Goal: Task Accomplishment & Management: Use online tool/utility

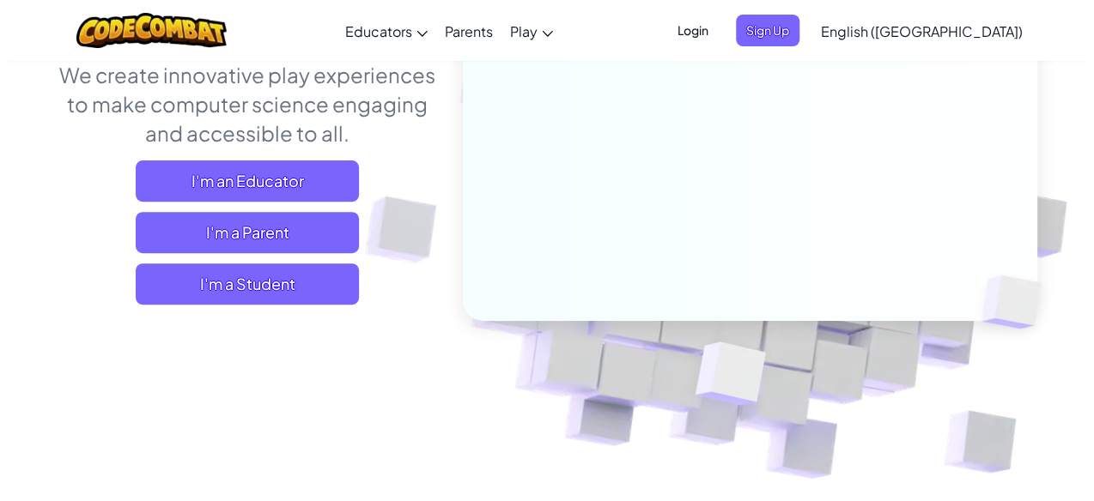
scroll to position [240, 0]
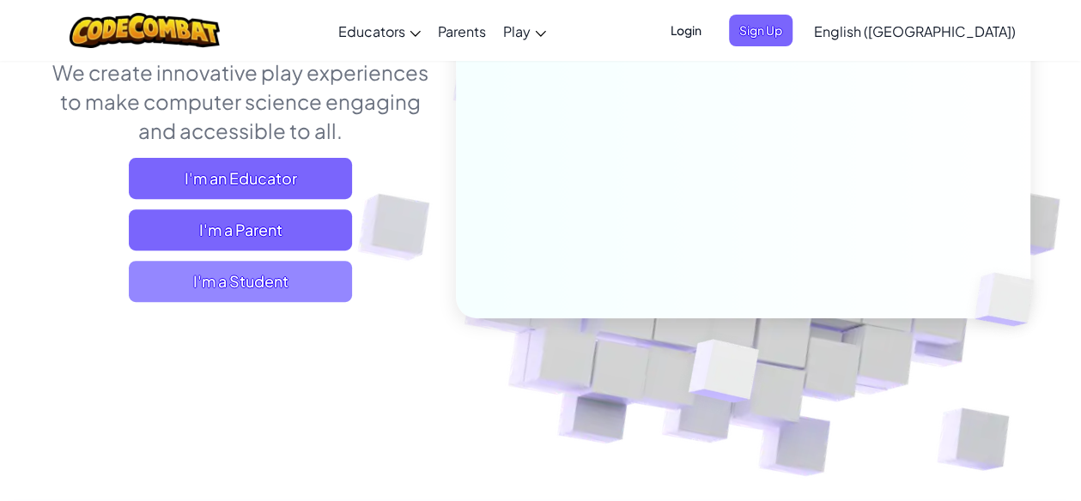
click at [303, 292] on span "I'm a Student" at bounding box center [240, 281] width 223 height 41
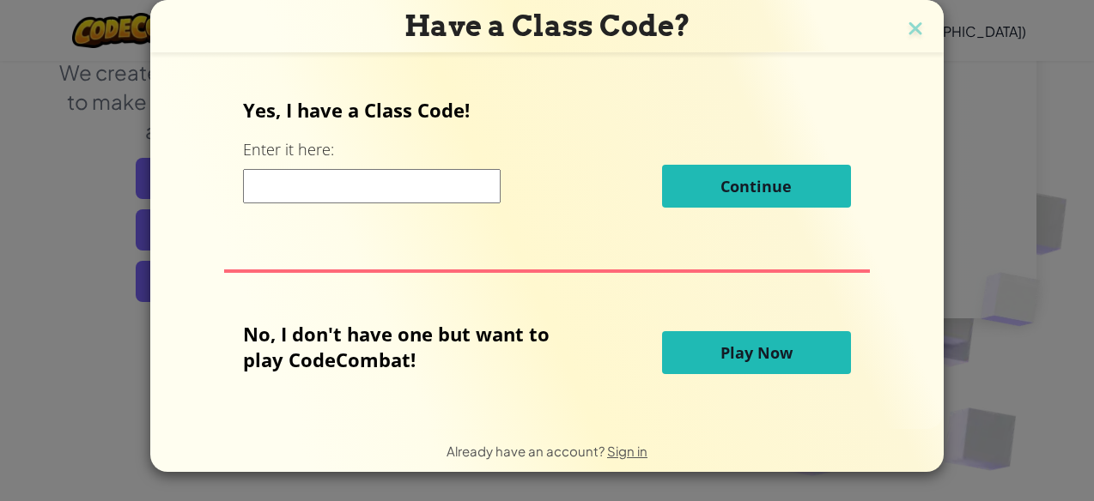
click at [768, 345] on span "Play Now" at bounding box center [756, 353] width 72 height 21
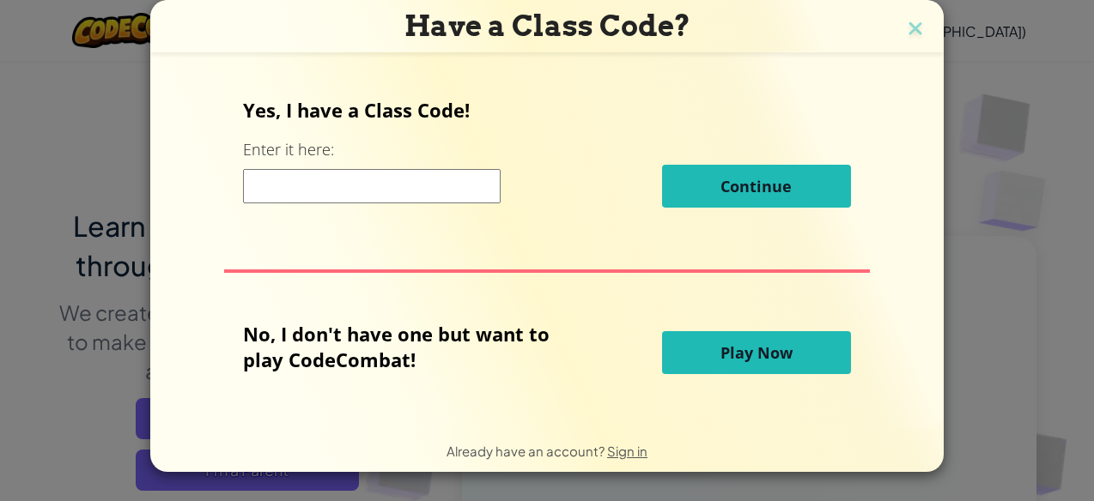
click at [768, 345] on span "Play Now" at bounding box center [756, 353] width 72 height 21
click at [768, 348] on span "Play Now" at bounding box center [756, 353] width 72 height 21
drag, startPoint x: 755, startPoint y: 391, endPoint x: 746, endPoint y: 378, distance: 16.0
click at [746, 378] on div "Yes, I have a Class Code! Enter it here: Continue No, I don't have one but want…" at bounding box center [546, 241] width 759 height 336
click at [761, 350] on span "Play Now" at bounding box center [756, 353] width 72 height 21
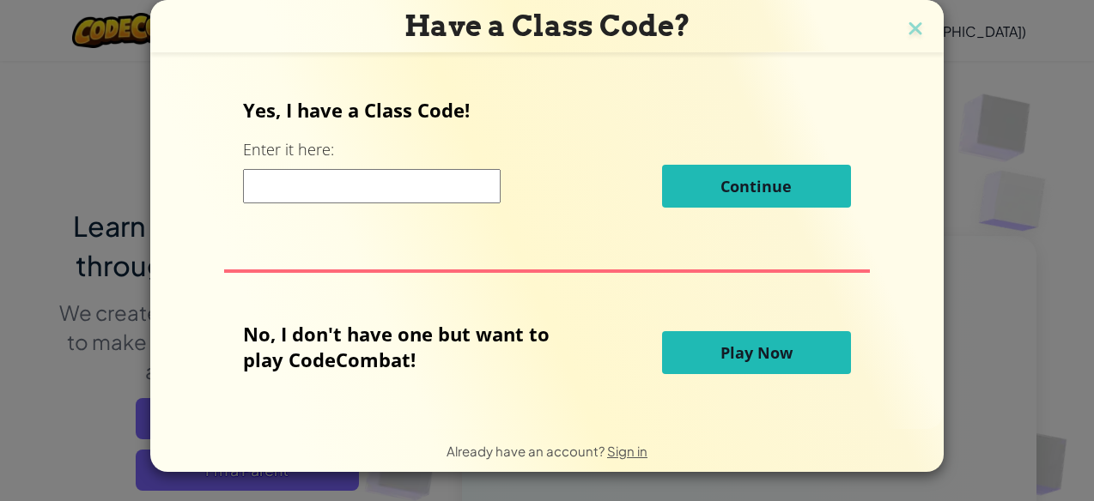
click at [662, 331] on button "Play Now" at bounding box center [756, 352] width 189 height 43
click at [764, 365] on button "Play Now" at bounding box center [756, 352] width 189 height 43
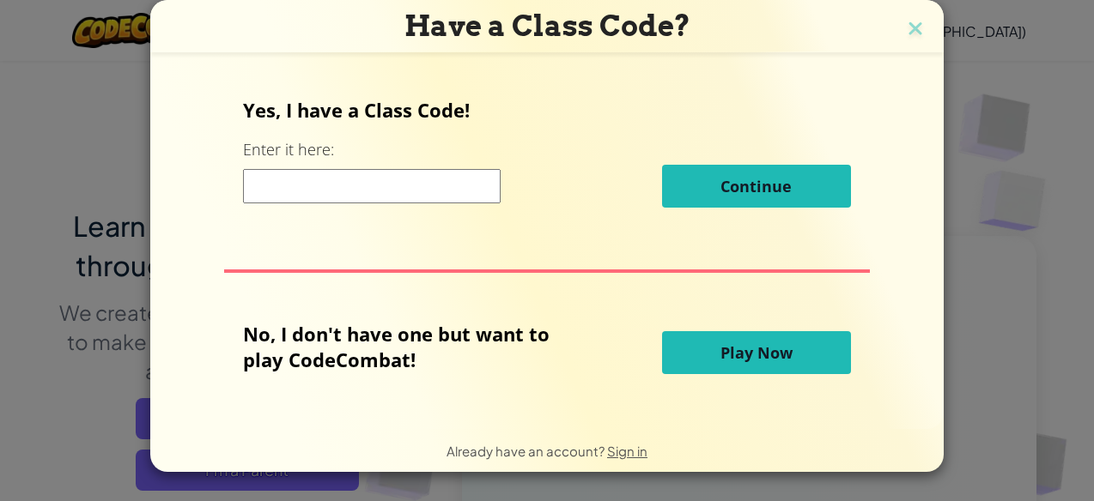
click at [662, 331] on button "Play Now" at bounding box center [756, 352] width 189 height 43
click at [764, 365] on button "Play Now" at bounding box center [756, 352] width 189 height 43
click at [819, 191] on button "Continue" at bounding box center [756, 186] width 189 height 43
click at [746, 346] on span "Play Now" at bounding box center [756, 353] width 72 height 21
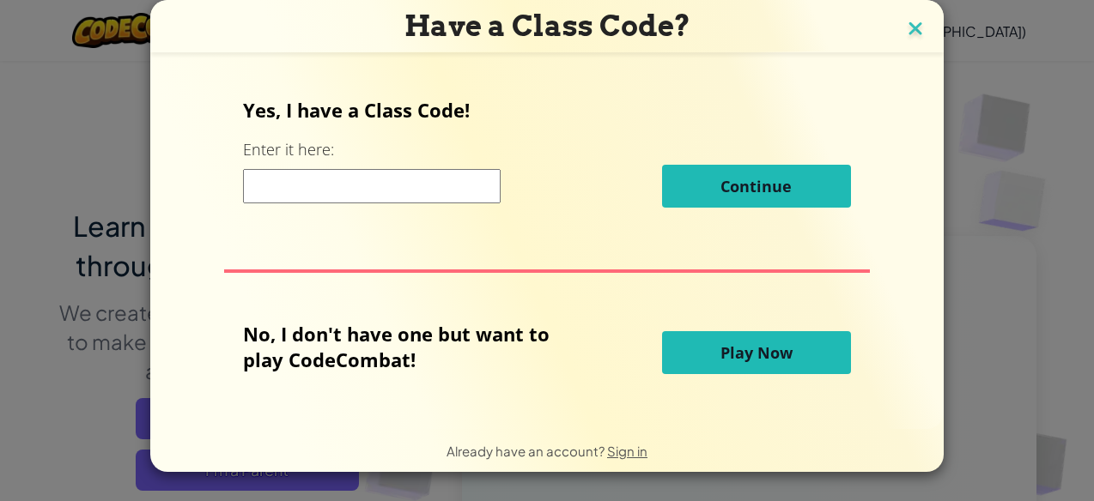
click at [917, 21] on img at bounding box center [915, 30] width 22 height 26
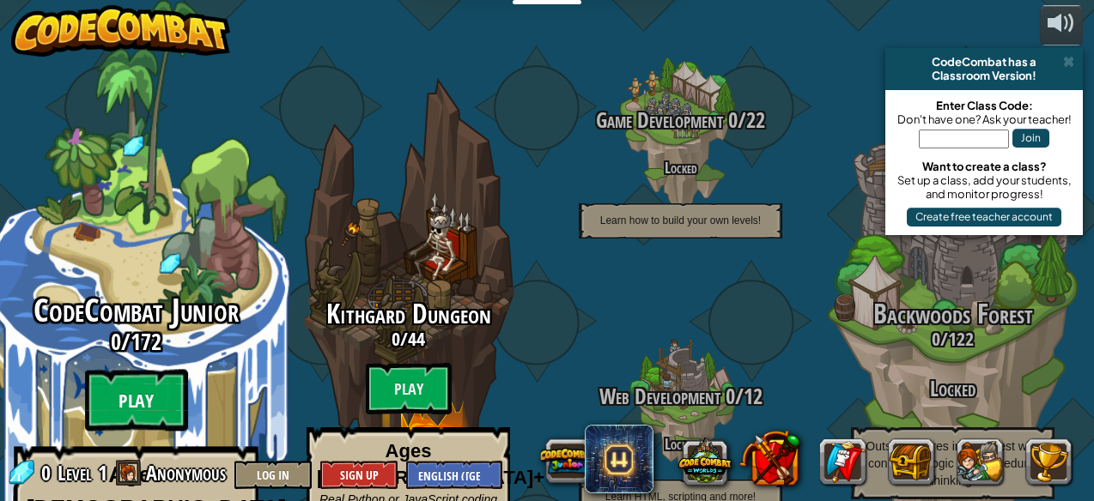
click at [141, 370] on btn "Play" at bounding box center [136, 401] width 103 height 62
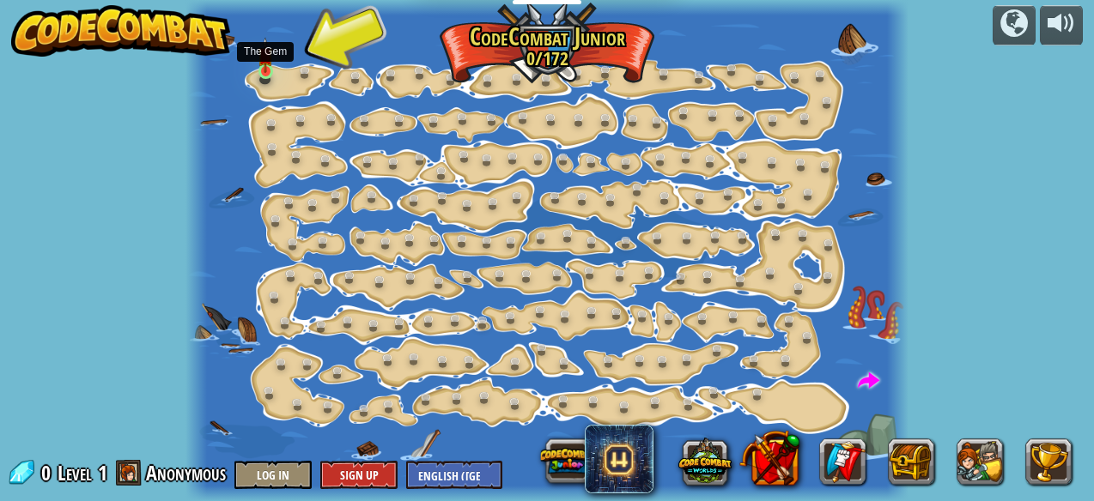
click at [266, 67] on img at bounding box center [265, 55] width 15 height 36
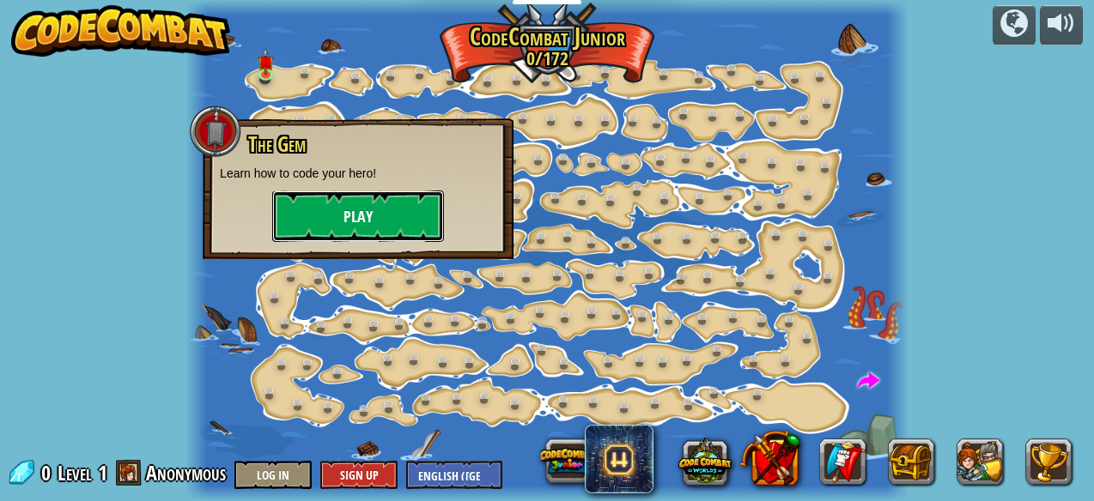
click at [345, 204] on button "Play" at bounding box center [358, 217] width 172 height 52
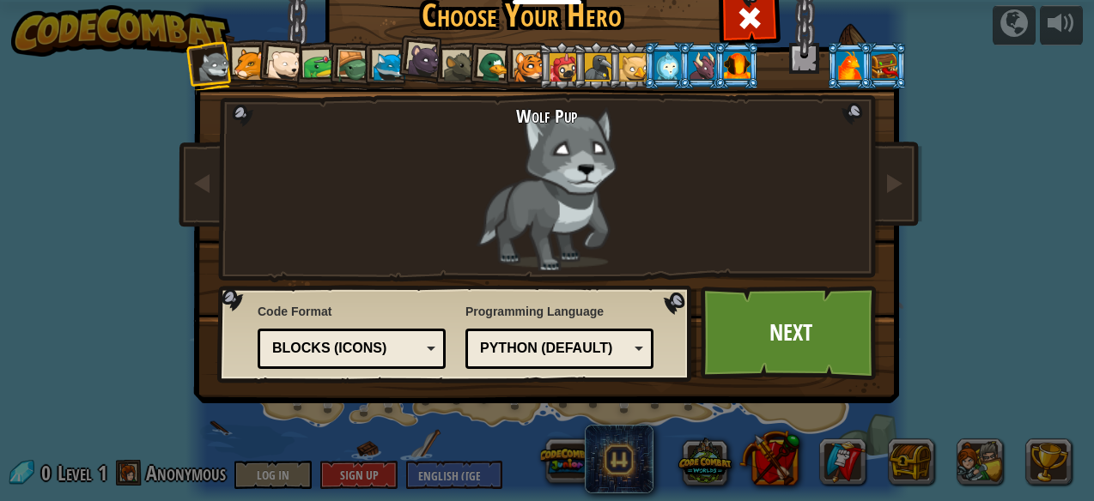
click at [560, 341] on div "Python (Default)" at bounding box center [554, 349] width 149 height 20
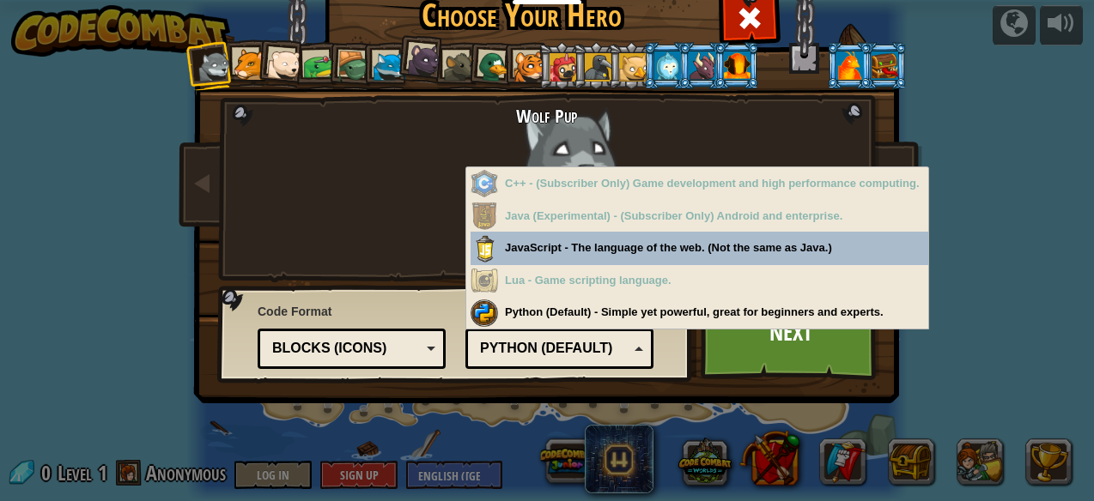
click at [713, 386] on div "Wolf Pup Cougar Polar Bear Cub Frog Turtle Blue Fox Panther Cub Brown Rat Duck …" at bounding box center [547, 220] width 644 height 374
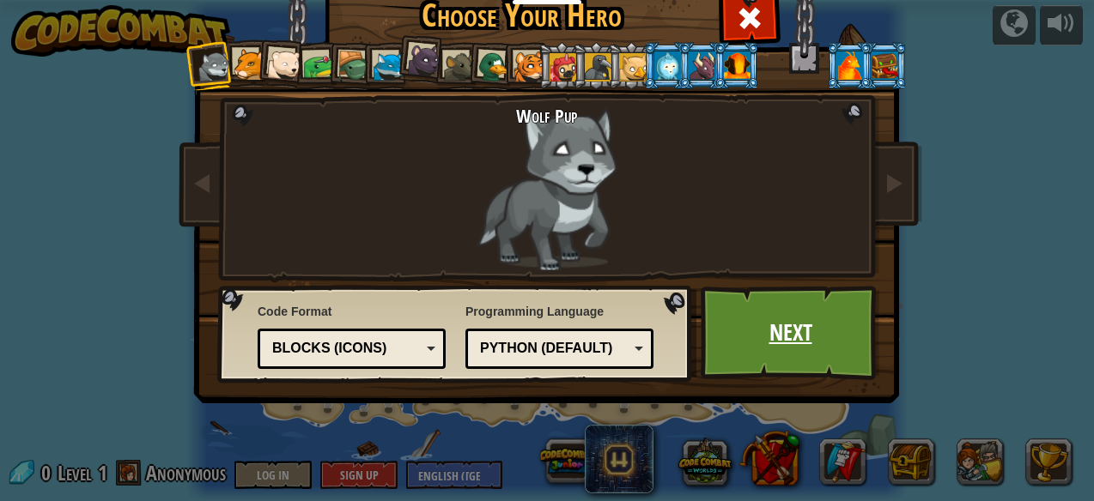
click at [737, 349] on link "Next" at bounding box center [789, 333] width 179 height 94
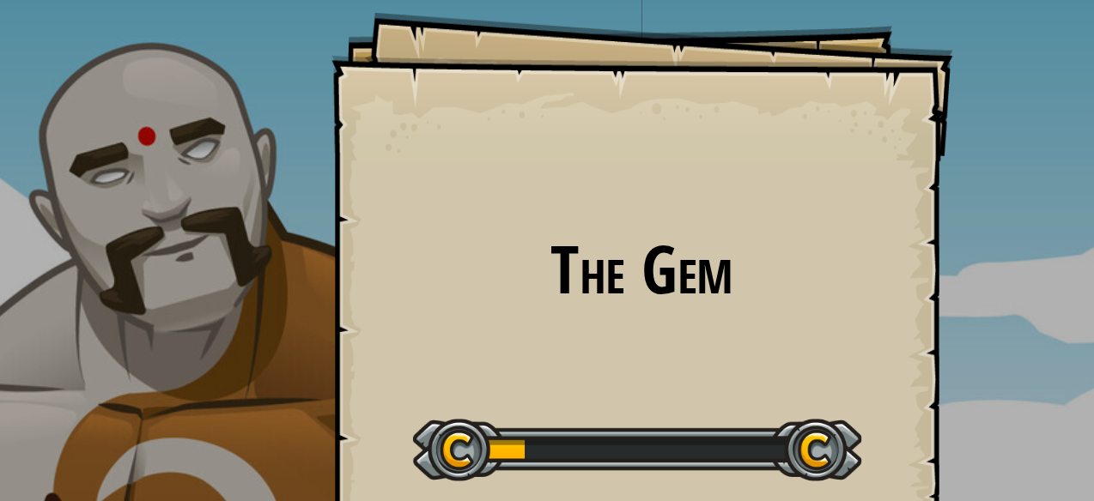
click at [370, 184] on div "The Gem Goals Start Level Error loading from server. Try refreshing the page. Y…" at bounding box center [547, 267] width 386 height 386
click at [444, 239] on h1 "The Gem" at bounding box center [547, 233] width 352 height 45
drag, startPoint x: 470, startPoint y: 346, endPoint x: 634, endPoint y: 343, distance: 164.0
click at [634, 343] on div at bounding box center [543, 346] width 279 height 39
click at [526, 225] on h1 "The Gem" at bounding box center [547, 233] width 352 height 45
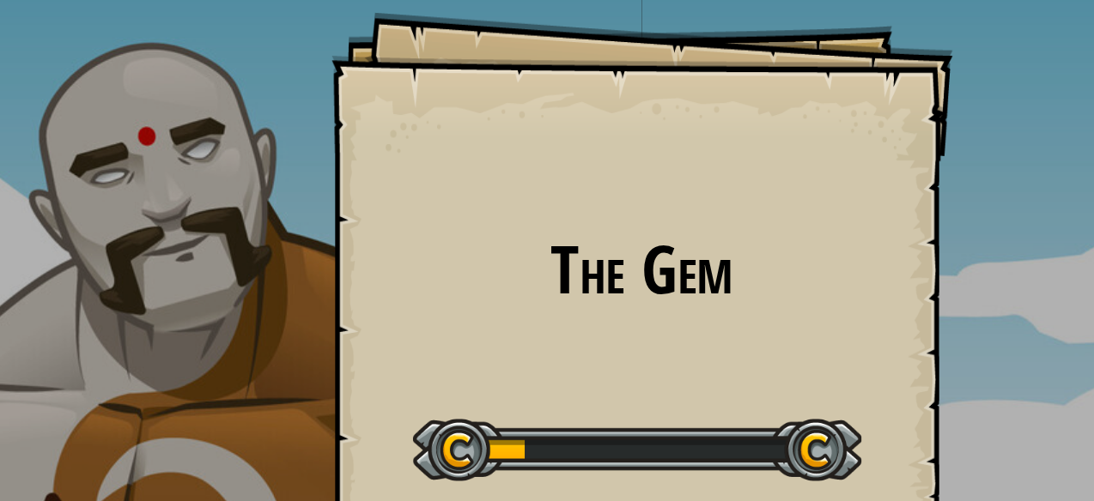
click at [503, 236] on h1 "The Gem" at bounding box center [547, 233] width 352 height 45
click at [523, 318] on div "Start Level" at bounding box center [543, 344] width 279 height 69
click at [434, 342] on div at bounding box center [543, 346] width 279 height 39
click at [647, 349] on div at bounding box center [543, 346] width 279 height 39
click at [598, 239] on h1 "The Gem" at bounding box center [547, 233] width 352 height 45
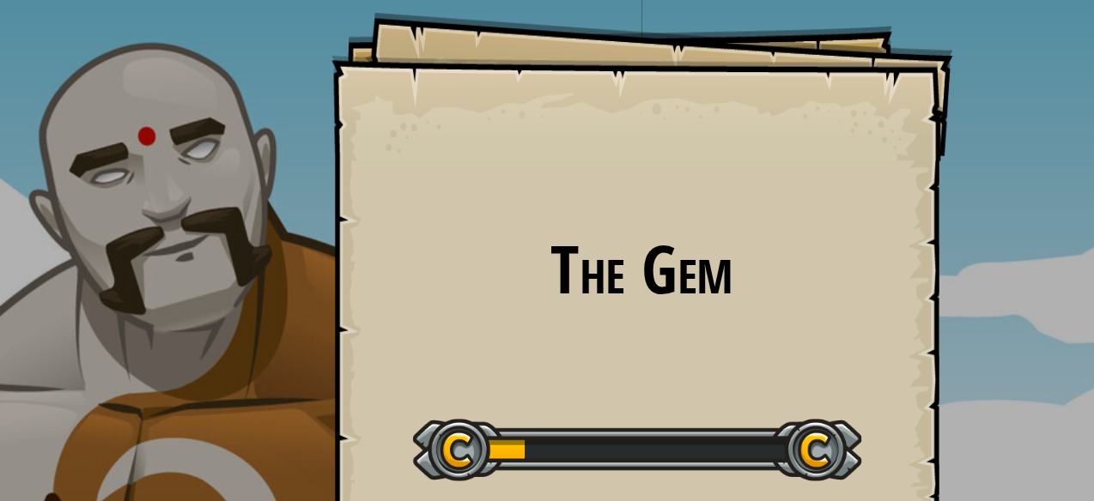
click at [553, 243] on h1 "The Gem" at bounding box center [547, 233] width 352 height 45
click at [496, 244] on h1 "The Gem" at bounding box center [547, 233] width 352 height 45
click at [560, 240] on h1 "The Gem" at bounding box center [547, 233] width 352 height 45
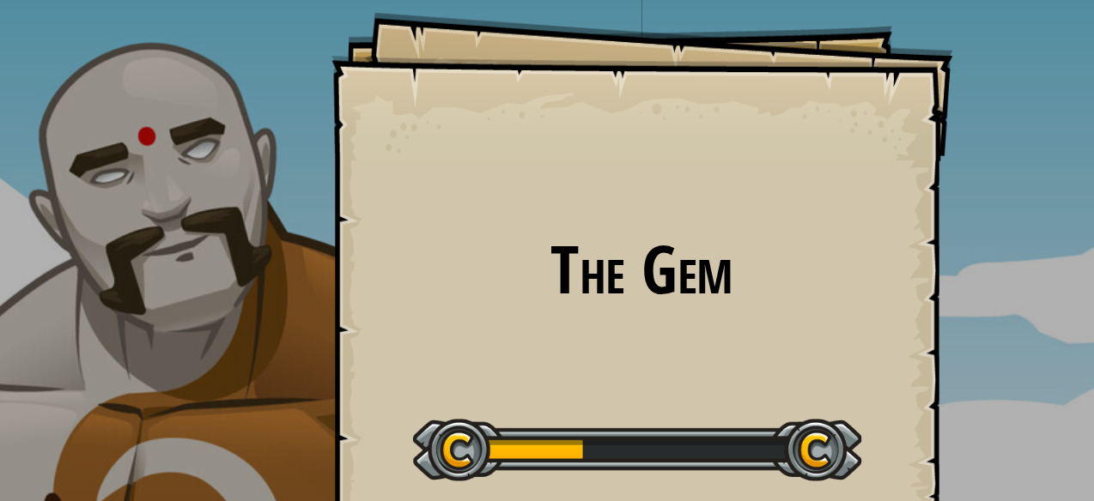
click at [512, 239] on h1 "The Gem" at bounding box center [547, 233] width 352 height 45
click at [514, 242] on h1 "The Gem" at bounding box center [547, 233] width 352 height 45
